Goal: Find specific page/section: Find specific page/section

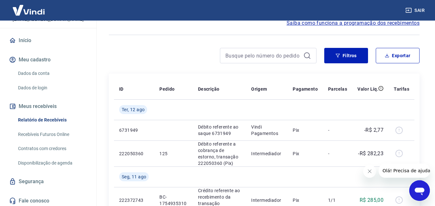
scroll to position [49, 0]
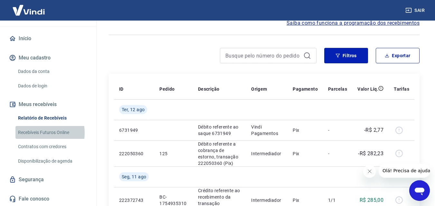
click at [35, 133] on link "Recebíveis Futuros Online" at bounding box center [51, 132] width 73 height 13
